Goal: Check status: Check status

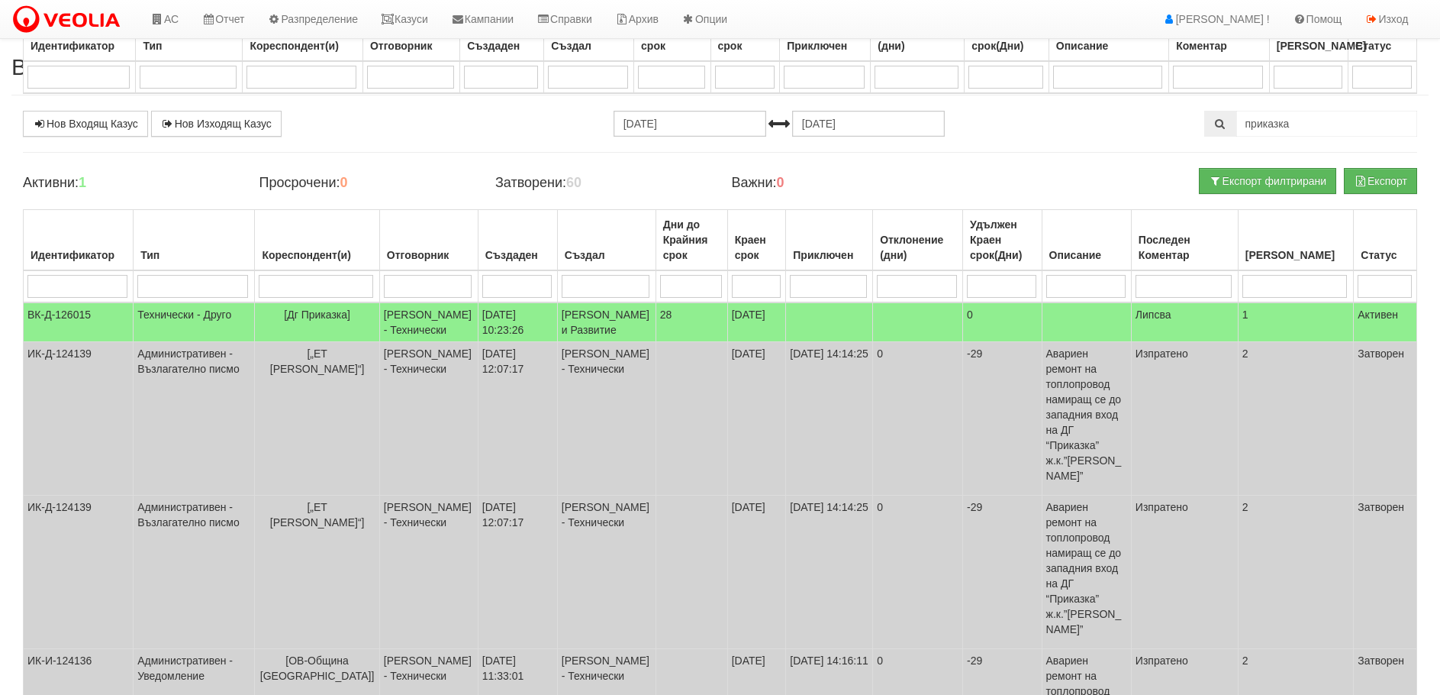
select select "40"
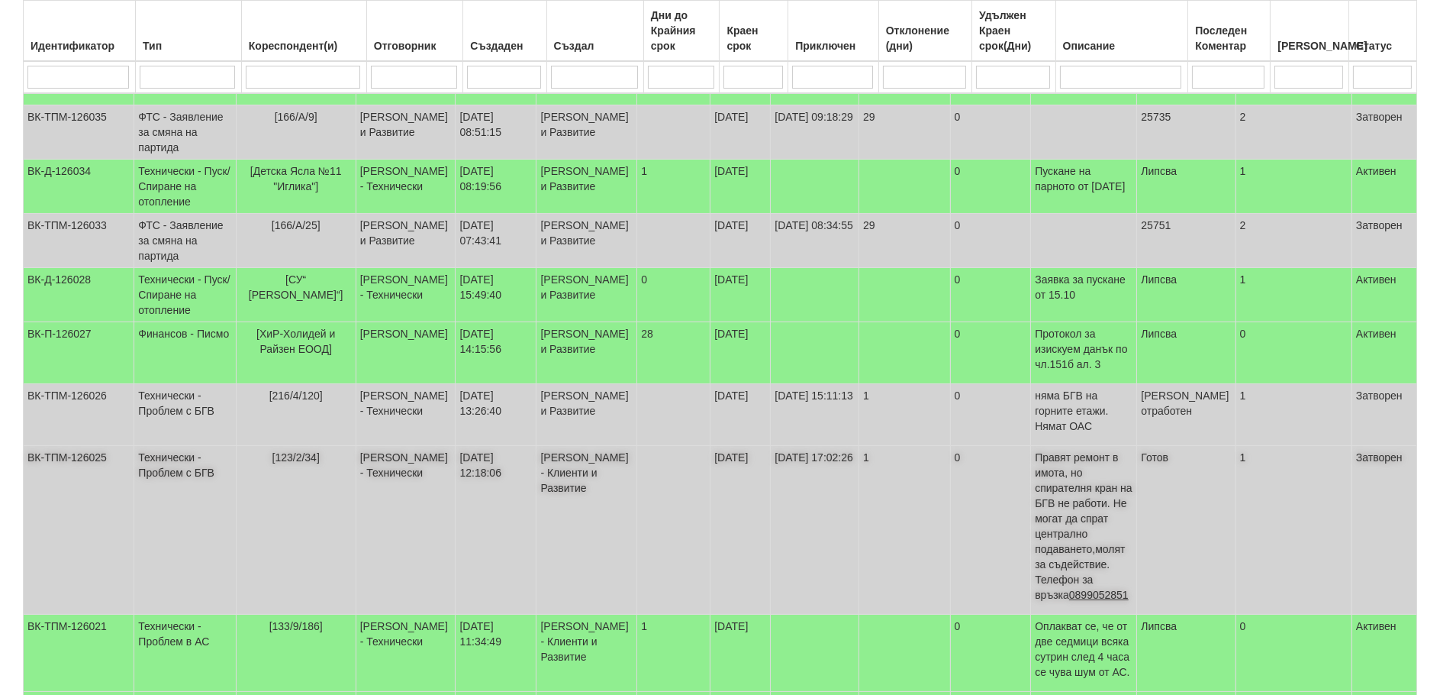
scroll to position [369, 0]
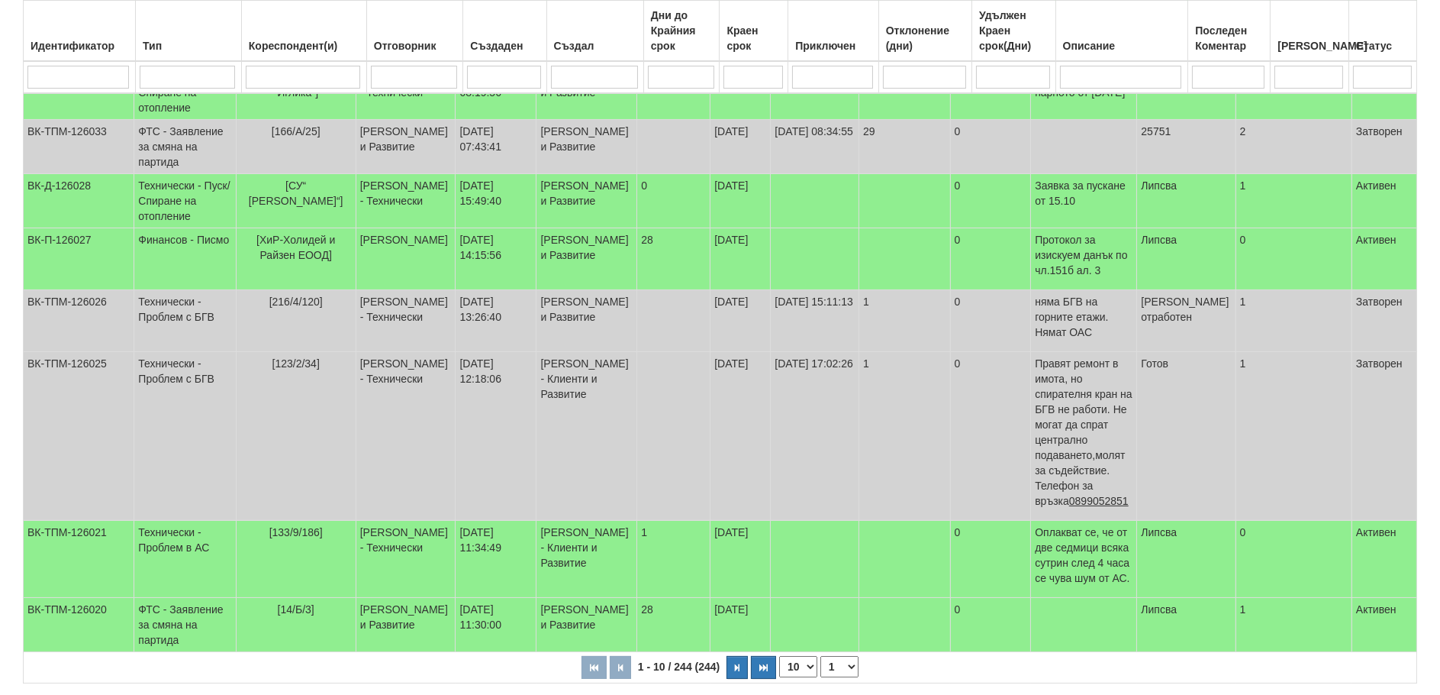
click at [802, 656] on select "10 20 30 40" at bounding box center [798, 666] width 38 height 21
select select "40"
click at [782, 677] on select "10 20 30 40" at bounding box center [798, 666] width 38 height 21
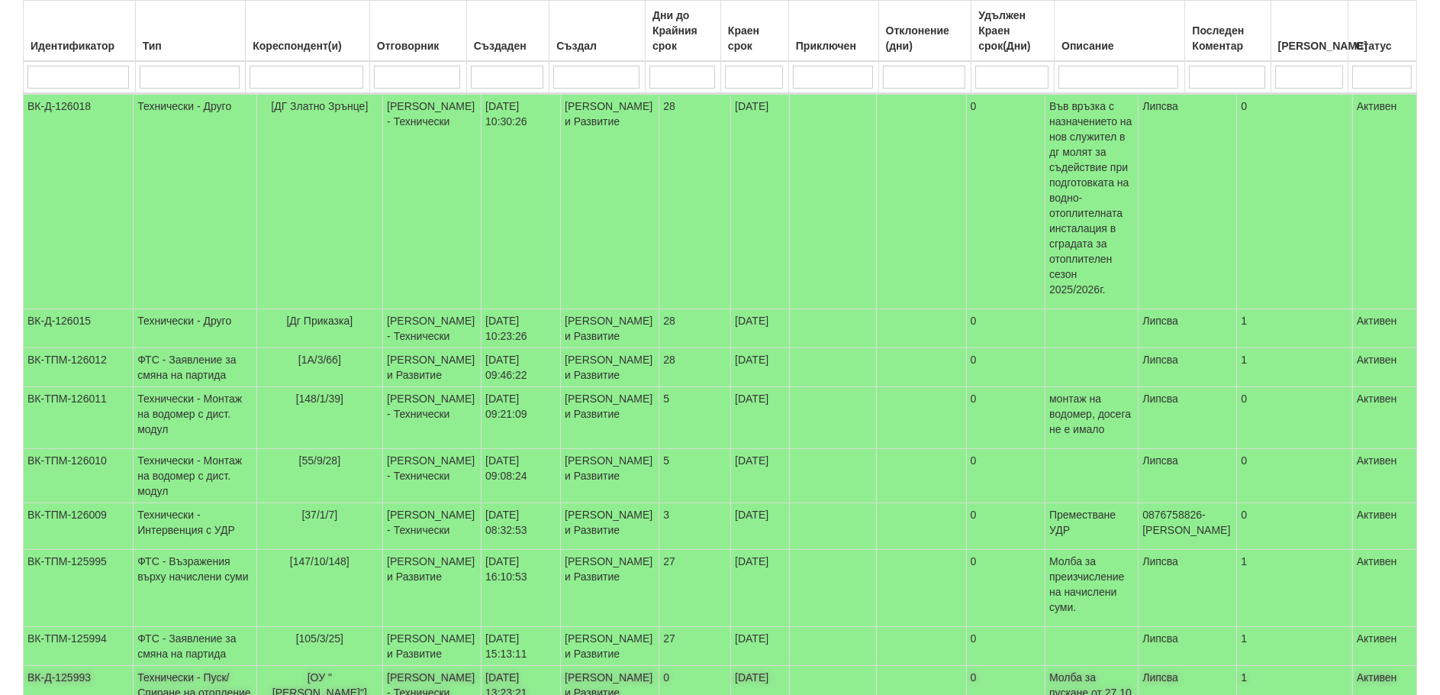
scroll to position [871, 0]
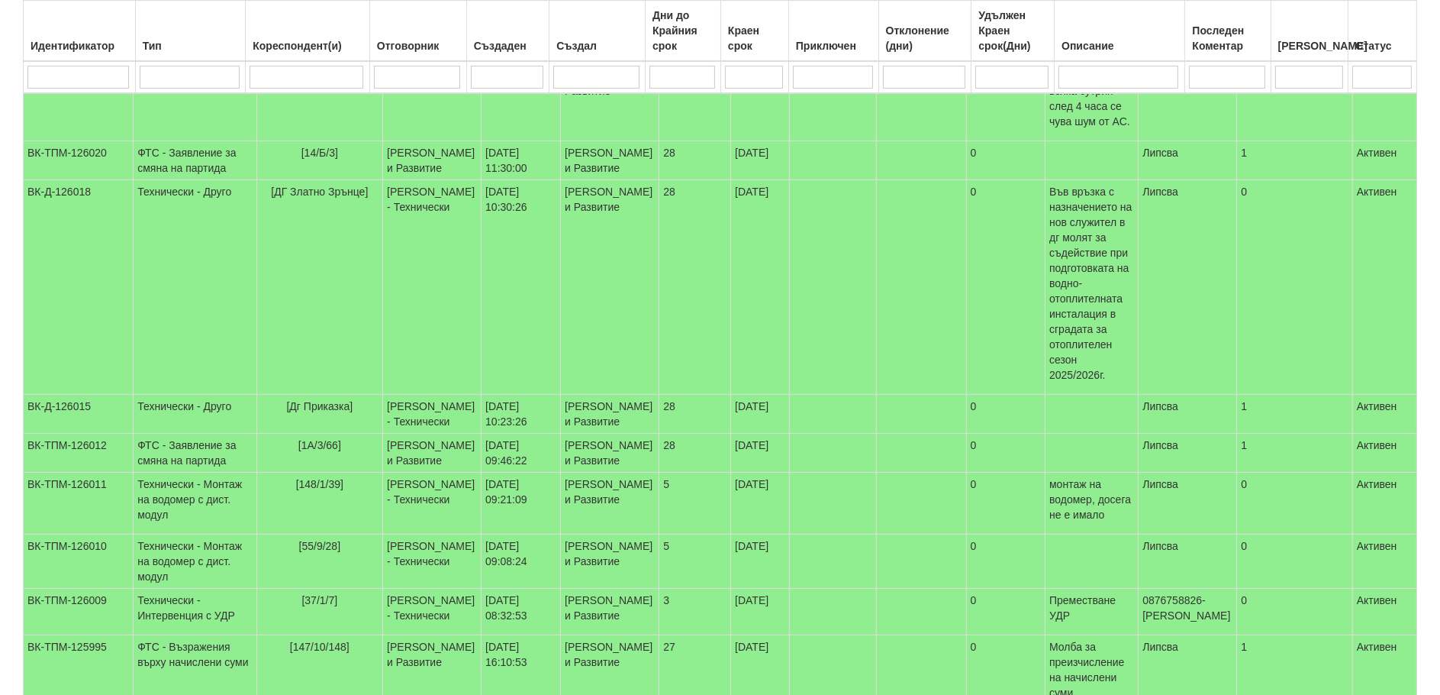
click at [265, 79] on input "search" at bounding box center [307, 77] width 114 height 23
type input "166"
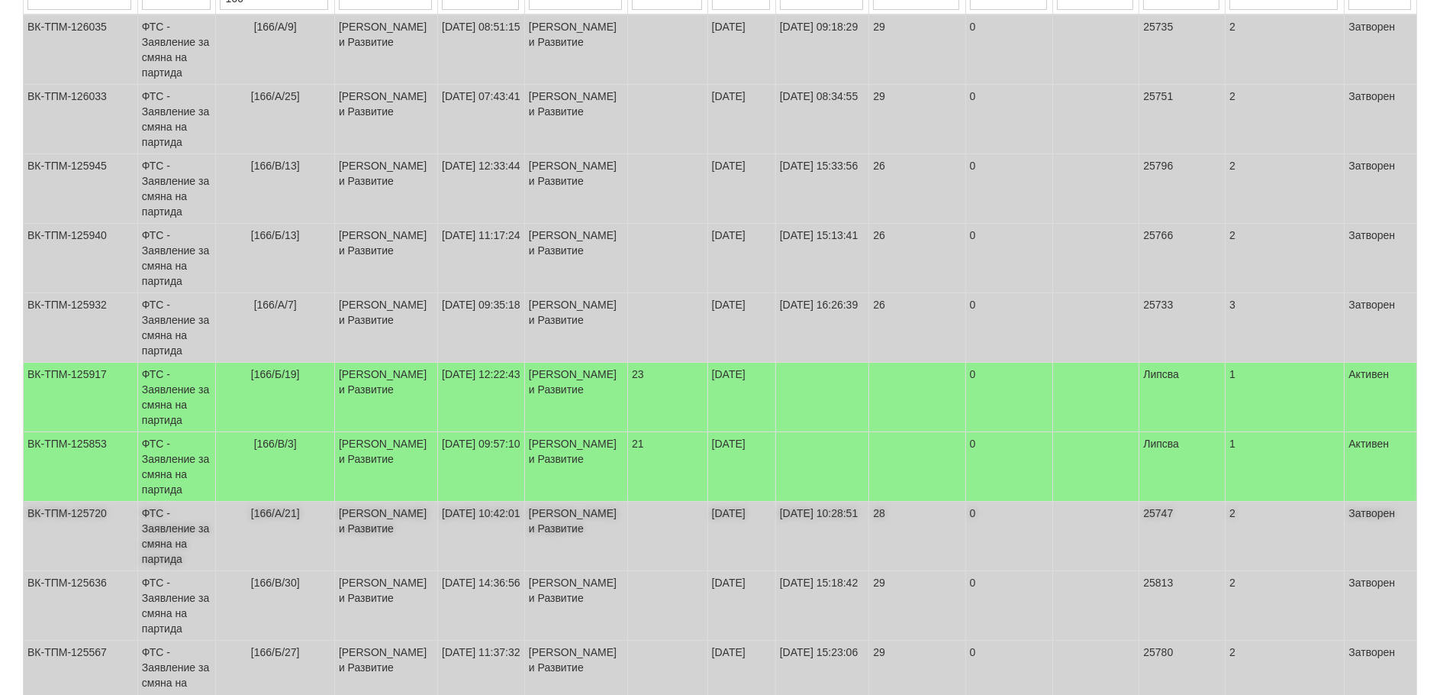
scroll to position [346, 0]
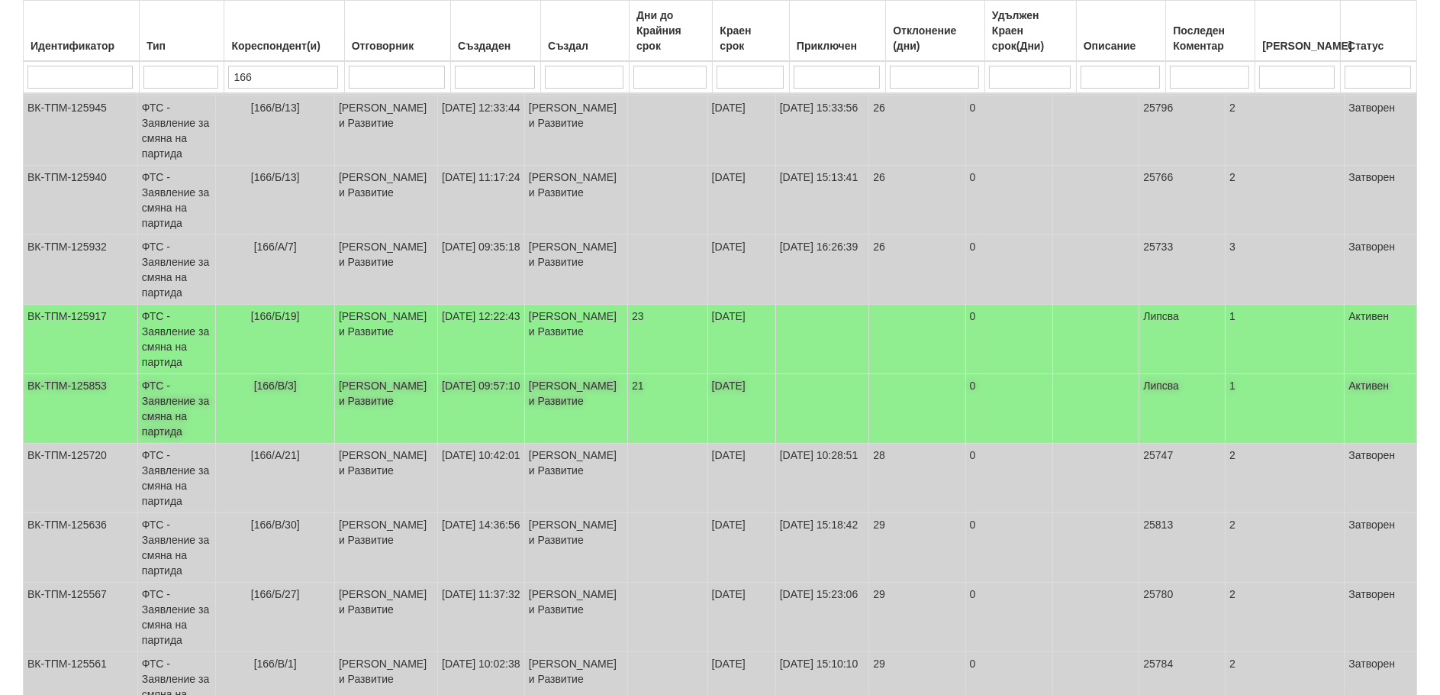
click at [160, 411] on td "ФТС - Заявление за смяна на партида" at bounding box center [176, 408] width 79 height 69
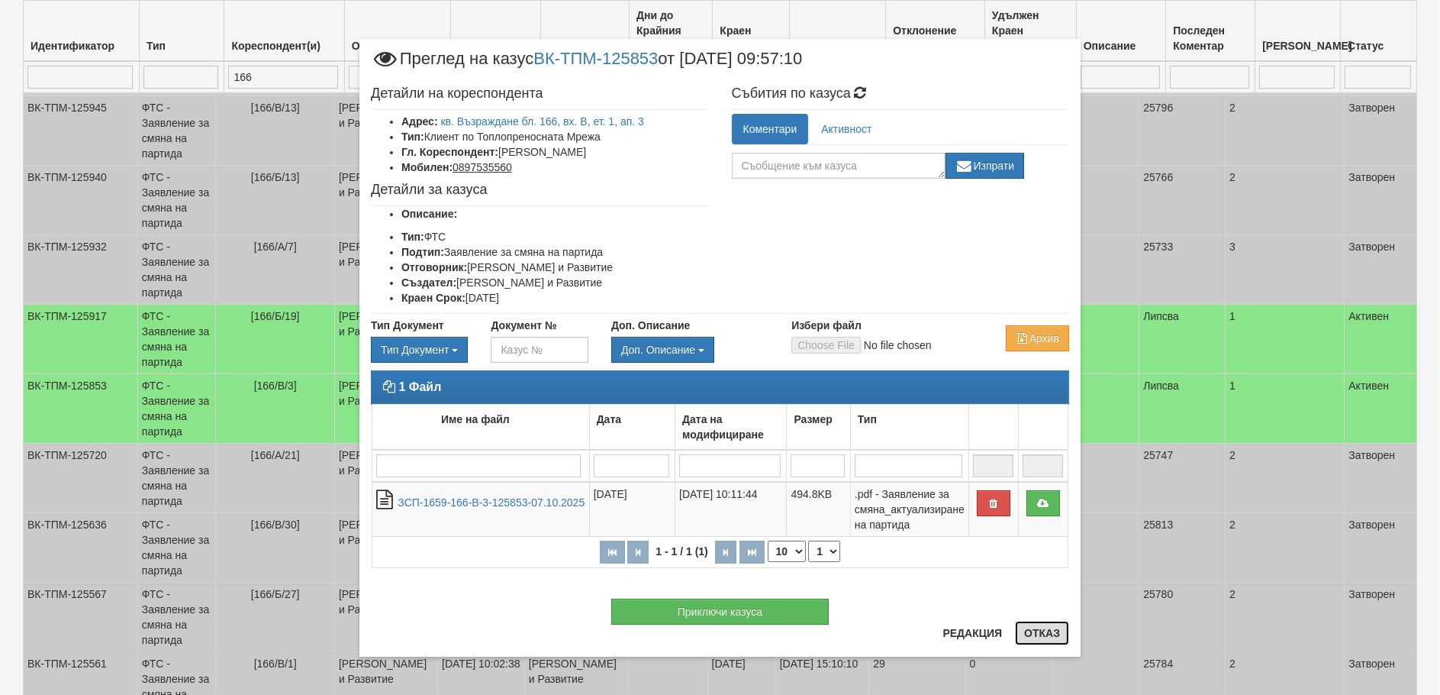
click at [1034, 631] on button "Отказ" at bounding box center [1042, 633] width 54 height 24
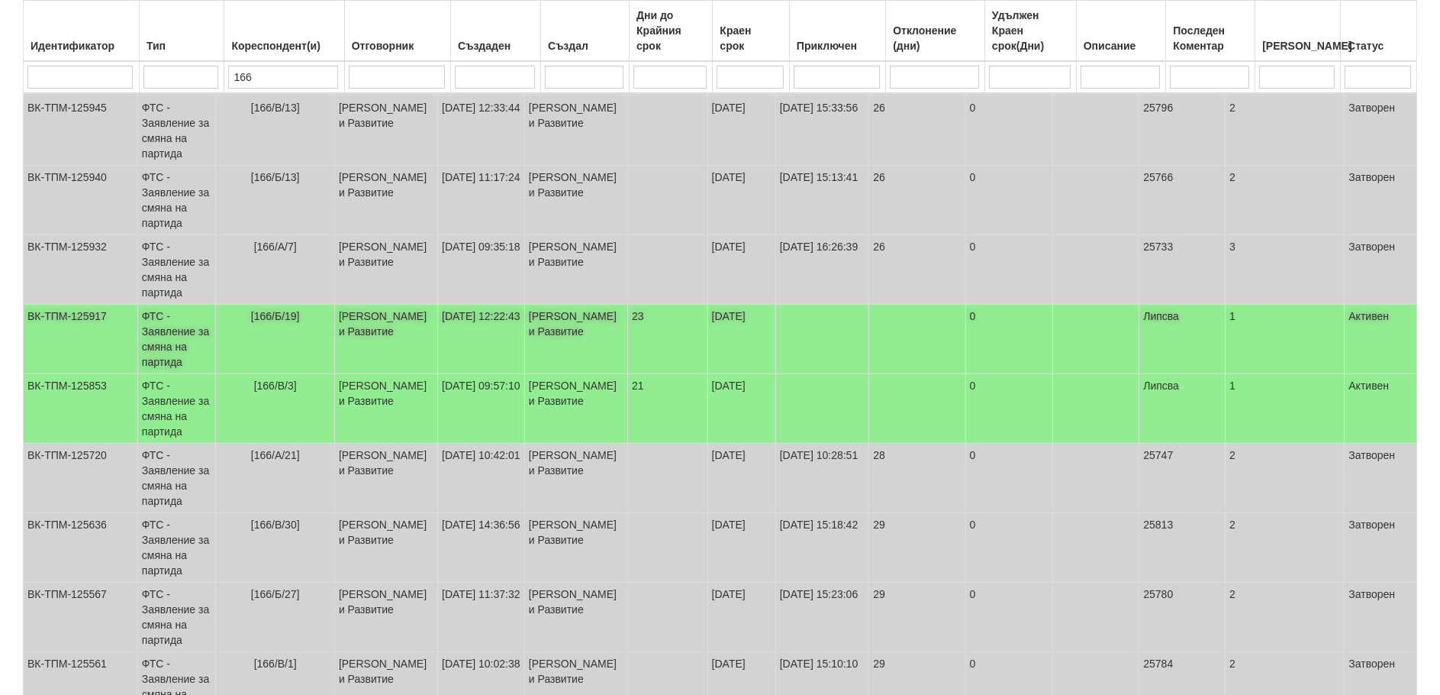
click at [154, 334] on td "ФТС - Заявление за смяна на партида" at bounding box center [176, 339] width 79 height 69
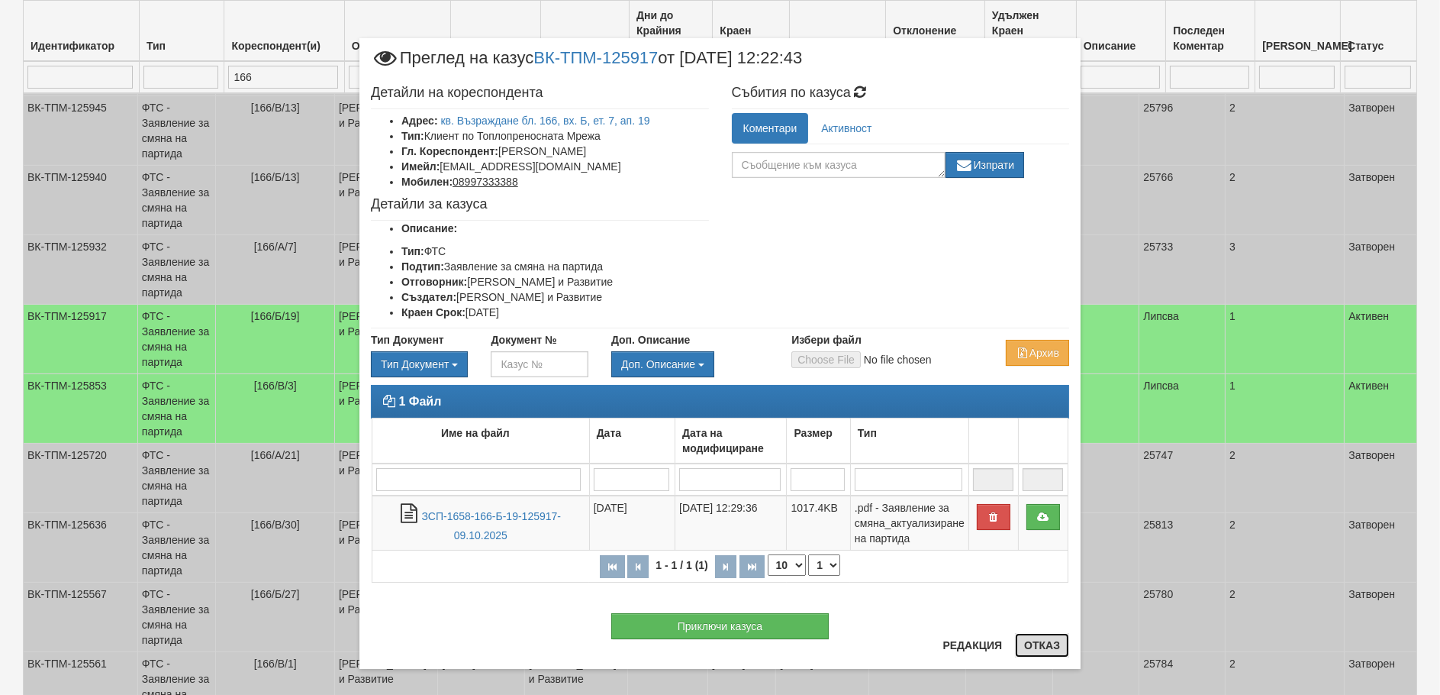
click at [1034, 647] on button "Отказ" at bounding box center [1042, 645] width 54 height 24
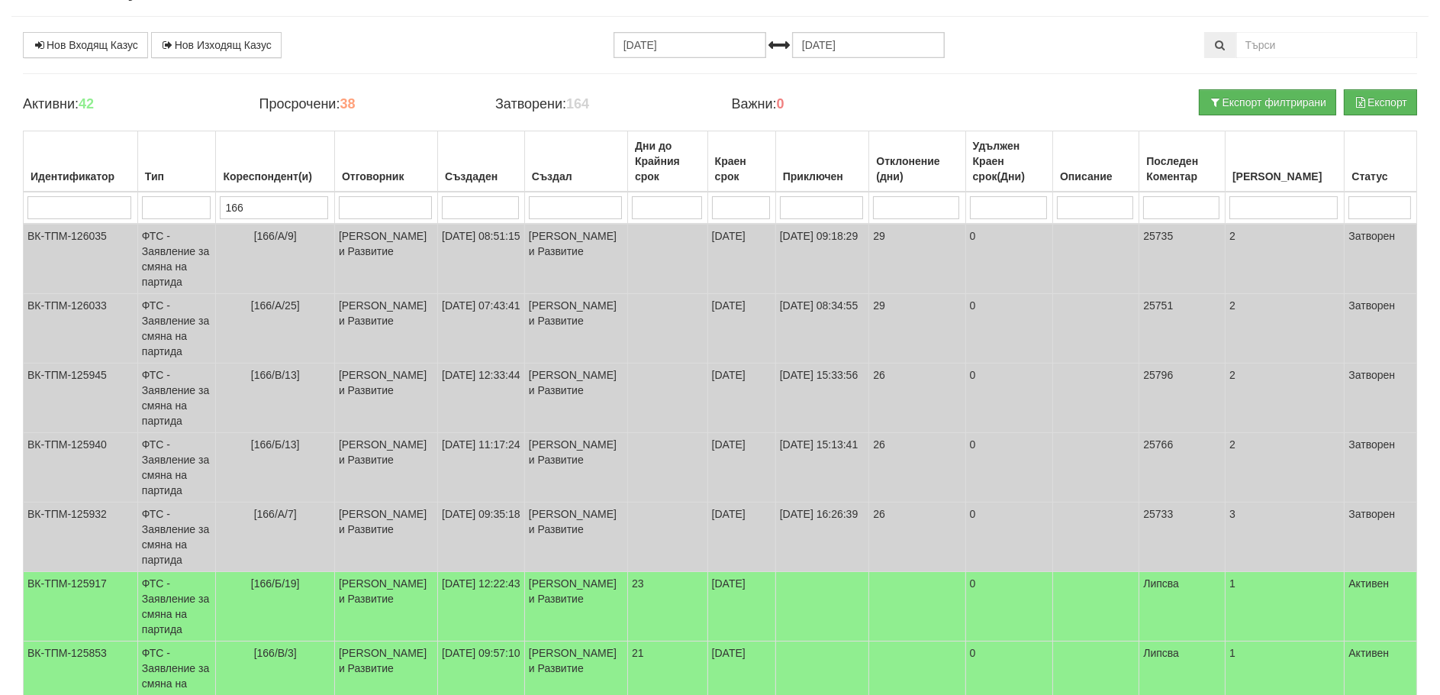
scroll to position [0, 0]
